Goal: Book appointment/travel/reservation

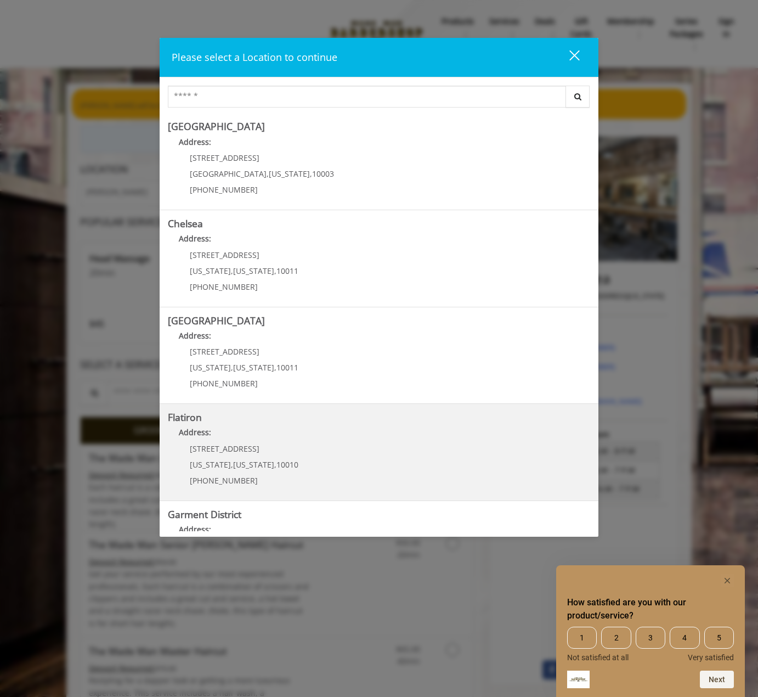
click at [252, 449] on p "[STREET_ADDRESS]" at bounding box center [244, 448] width 109 height 8
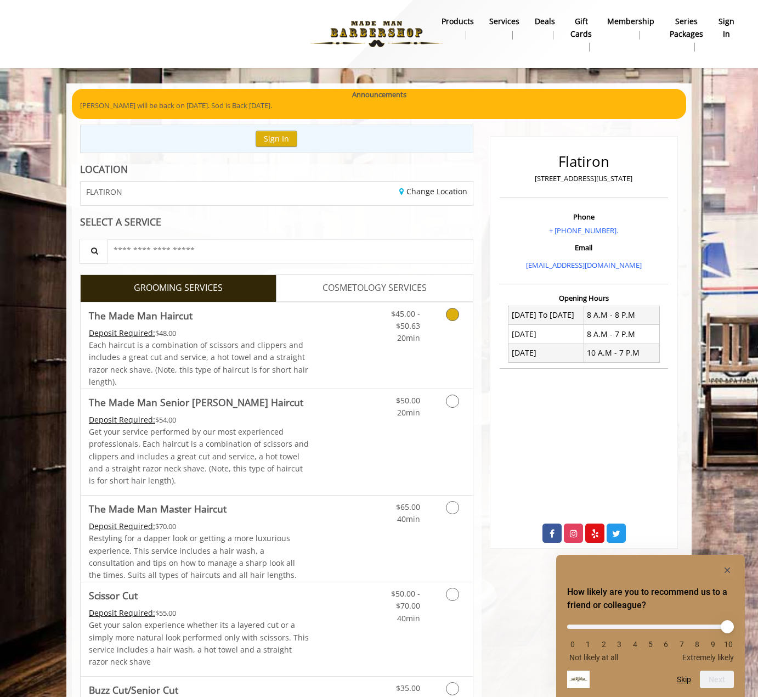
click at [451, 316] on icon "Grooming services" at bounding box center [452, 314] width 13 height 13
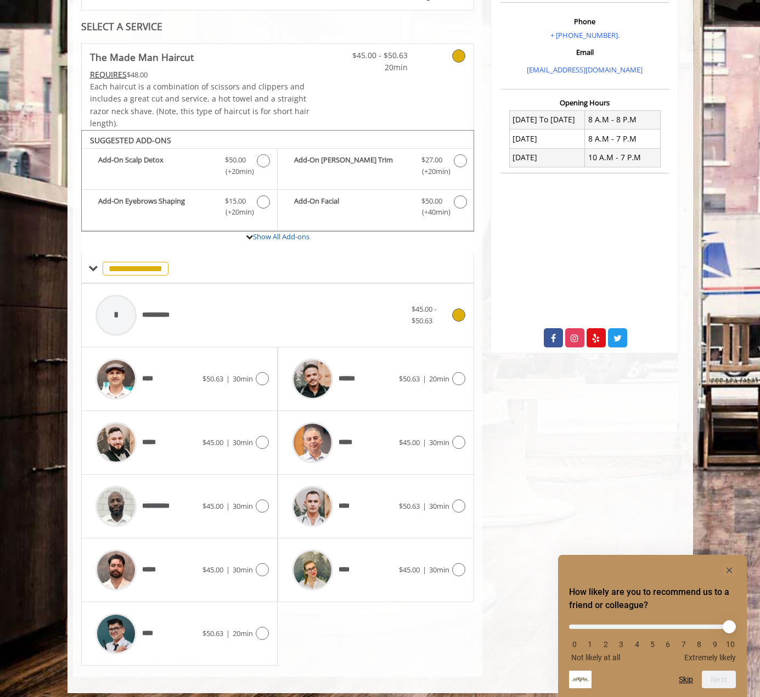
scroll to position [202, 0]
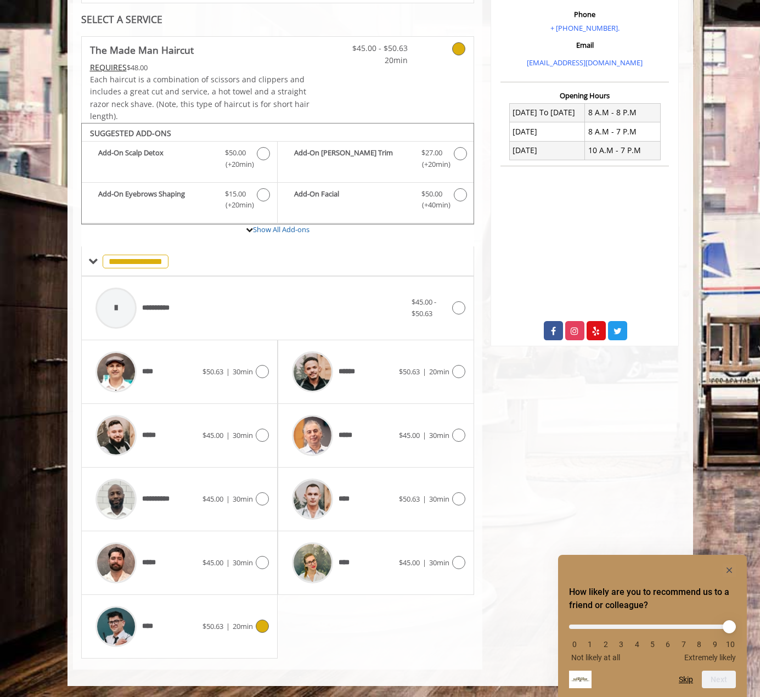
click at [260, 627] on icon at bounding box center [262, 625] width 13 height 13
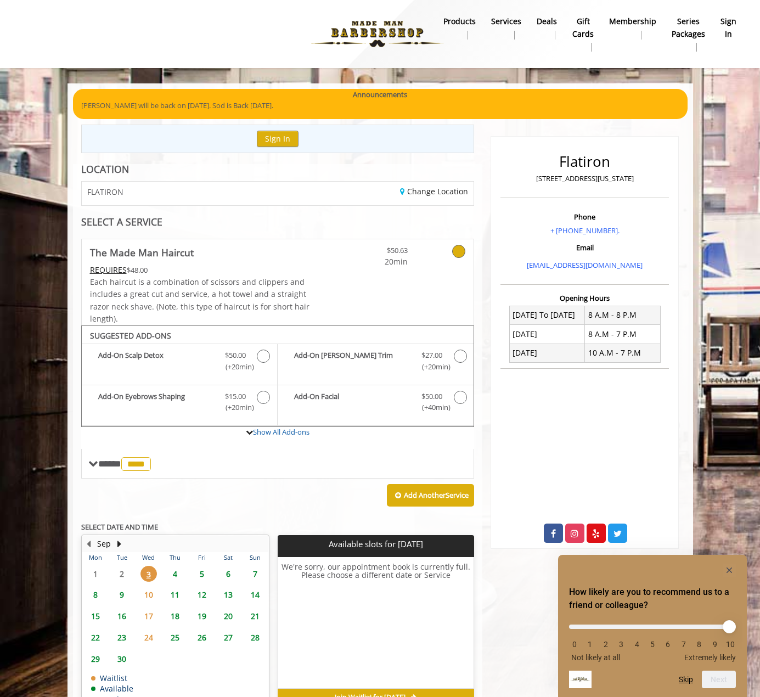
scroll to position [64, 0]
